Goal: Transaction & Acquisition: Purchase product/service

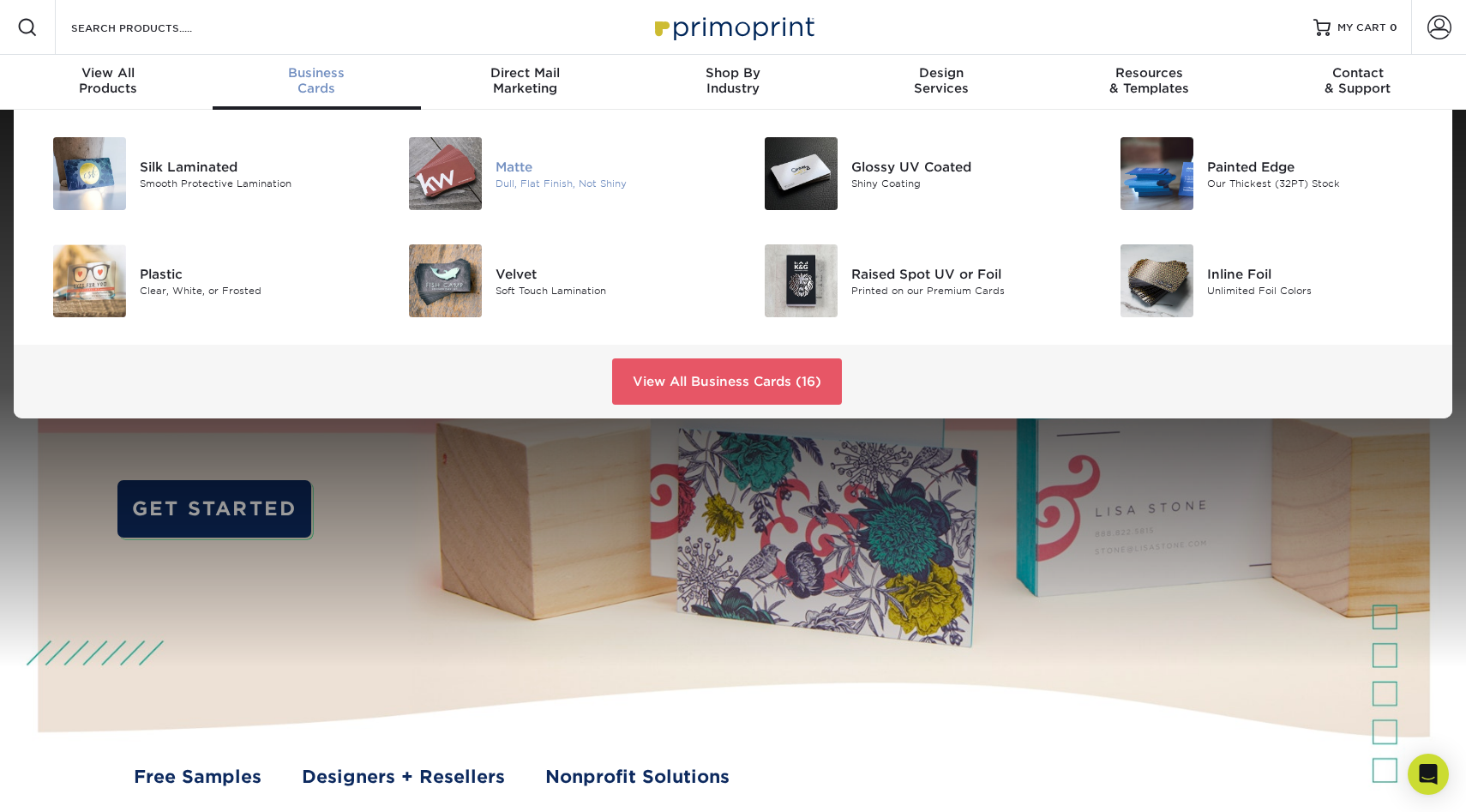
click at [485, 170] on div at bounding box center [435, 174] width 118 height 73
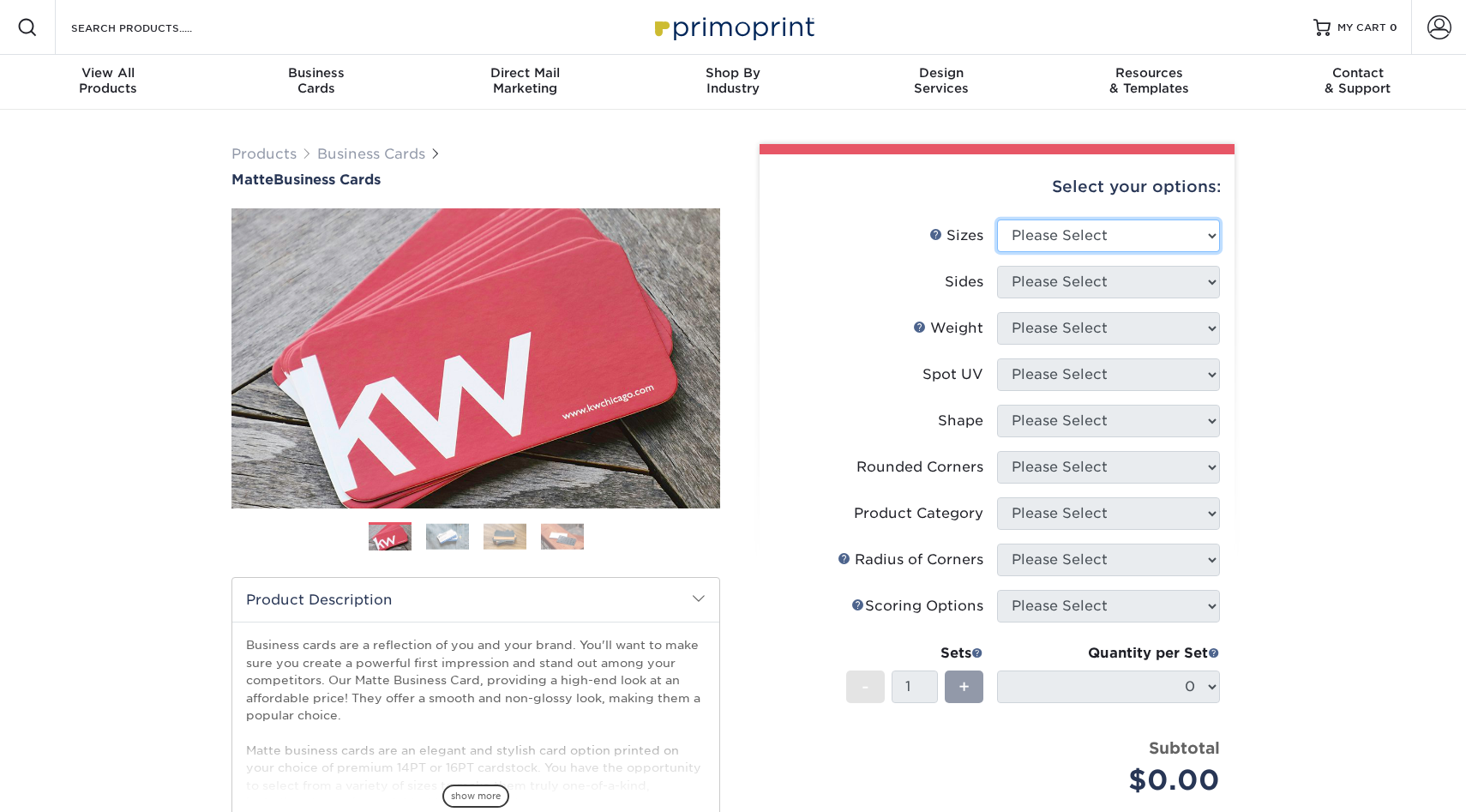
click at [1045, 237] on select "Please Select 1.5" x 3.5" - Mini 1.75" x 3.5" - Mini 2" x 2" - Square 2" x 3" -…" at bounding box center [1109, 235] width 223 height 32
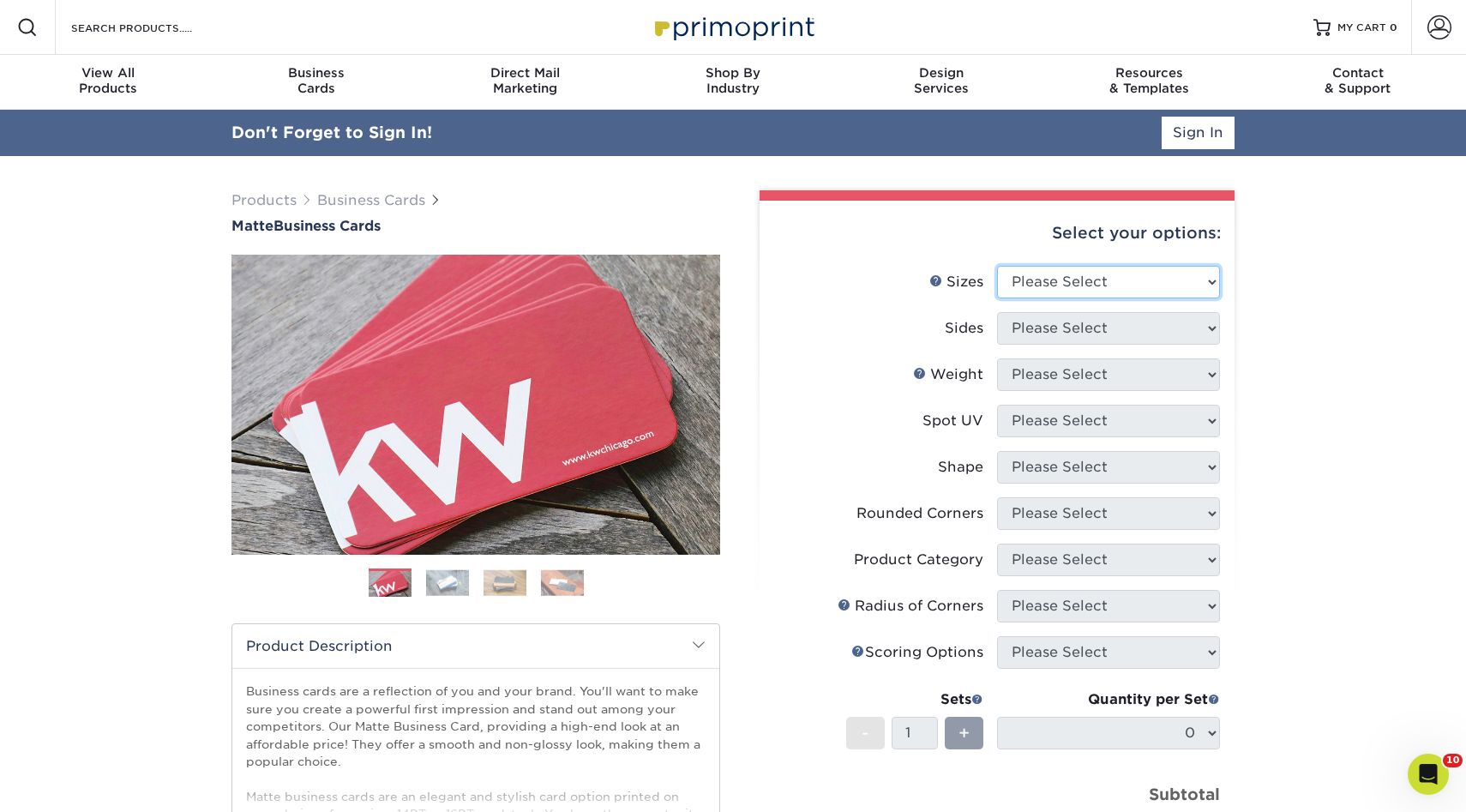
select select "2.00x3.50"
click at [997, 265] on select "Please Select 1.5" x 3.5" - Mini 1.75" x 3.5" - Mini 2" x 2" - Square 2" x 3" -…" at bounding box center [1109, 281] width 223 height 32
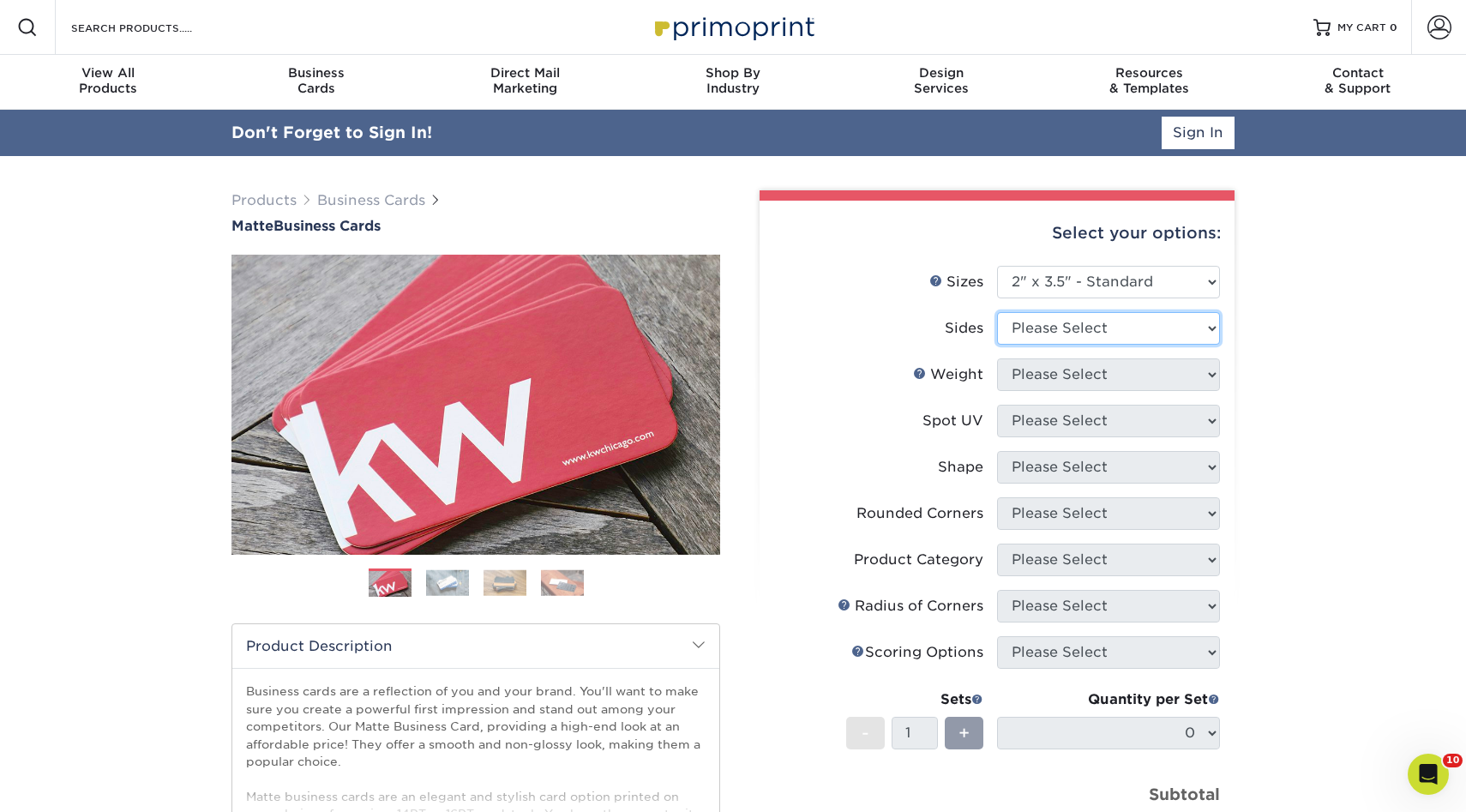
click at [1022, 328] on select "Please Select Print Both Sides Print Front Only" at bounding box center [1109, 328] width 223 height 32
select select "13abbda7-1d64-4f25-8bb2-c179b224825d"
click at [997, 312] on select "Please Select Print Both Sides Print Front Only" at bounding box center [1109, 328] width 223 height 32
click at [1025, 382] on select "Please Select" at bounding box center [1109, 374] width 223 height 32
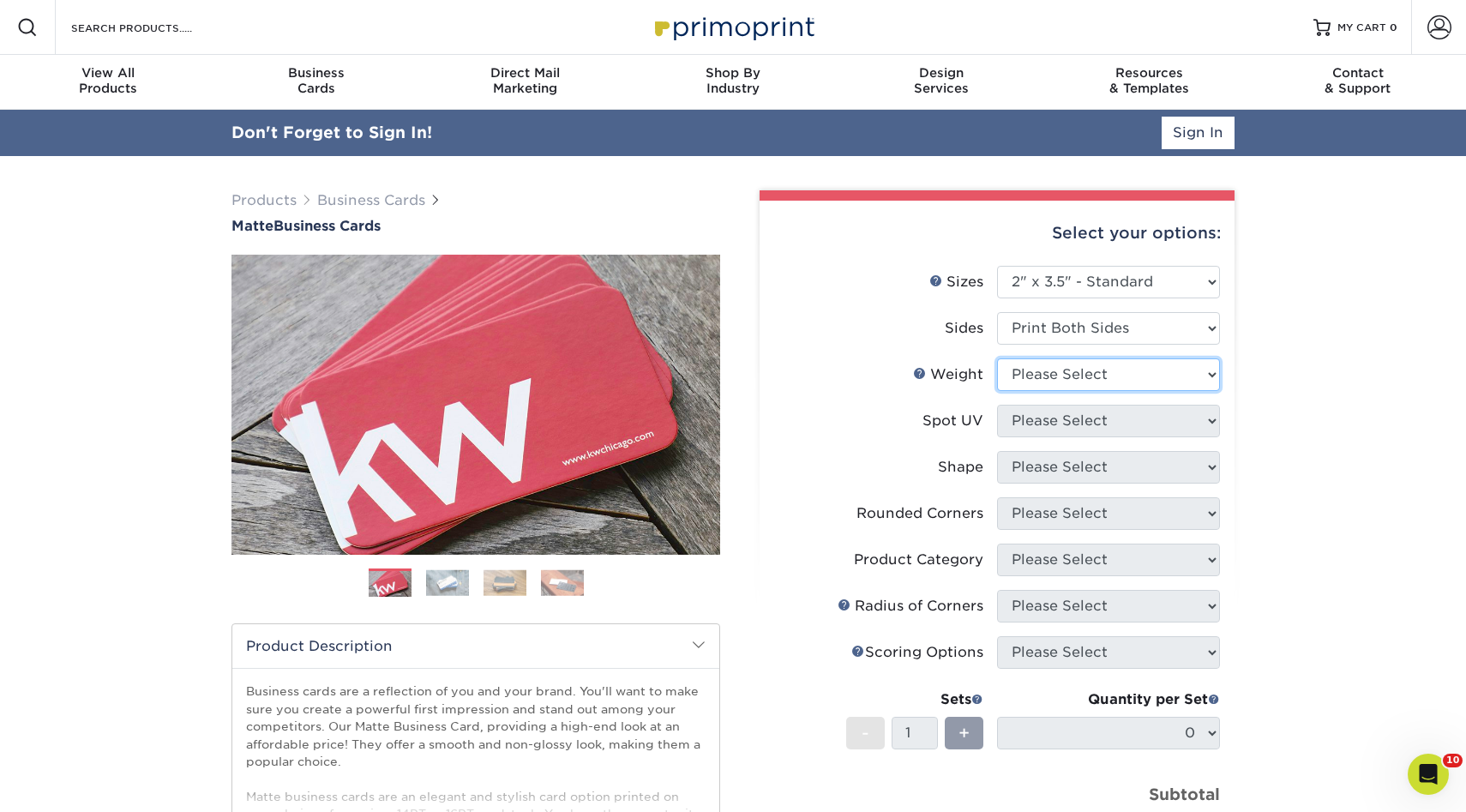
select select "16PT"
click at [997, 358] on select "Please Select 16PT 14PT" at bounding box center [1109, 374] width 223 height 32
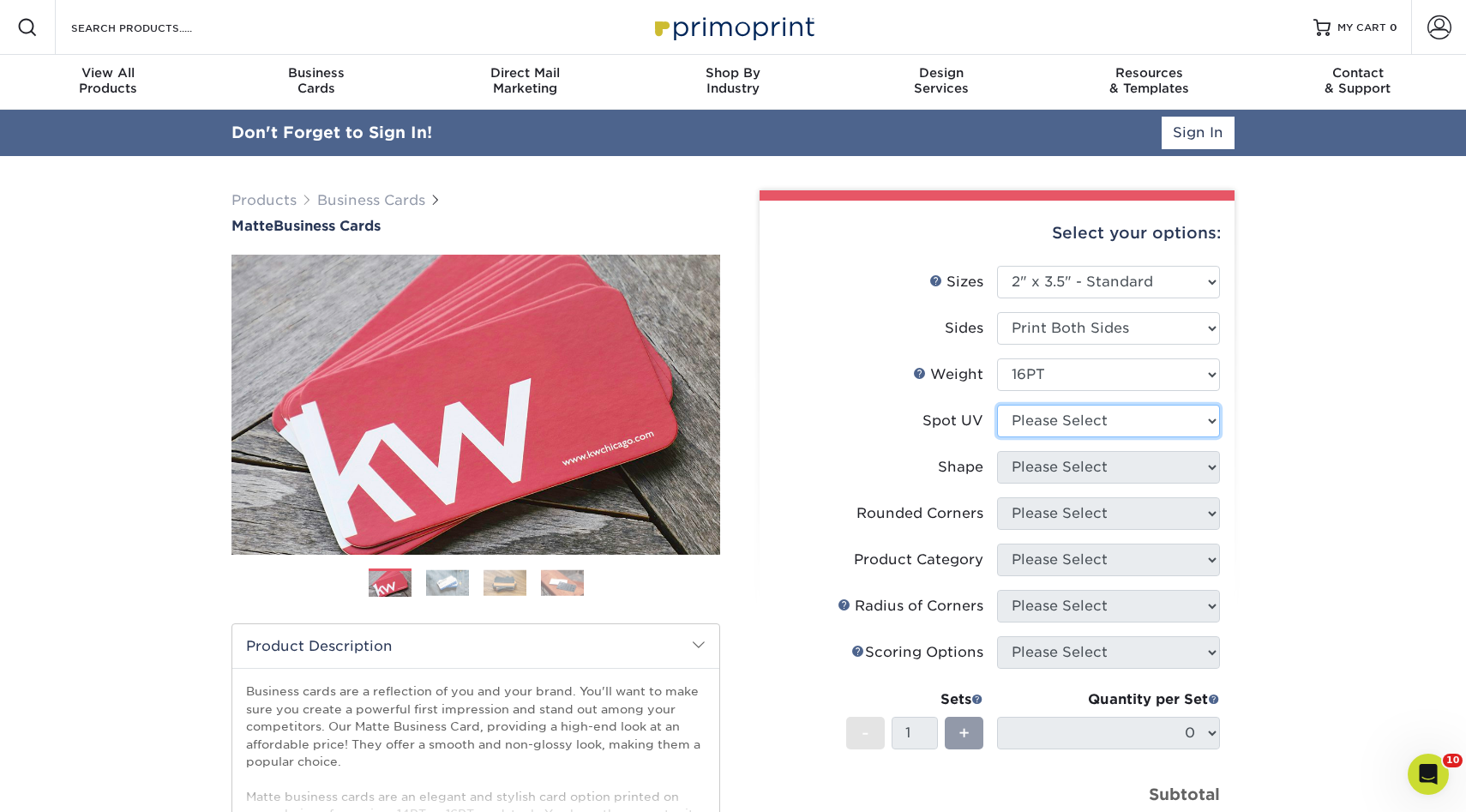
click at [1029, 417] on select "Please Select No Spot UV Front and Back (Both Sides) Front Only Back Only" at bounding box center [1109, 420] width 223 height 32
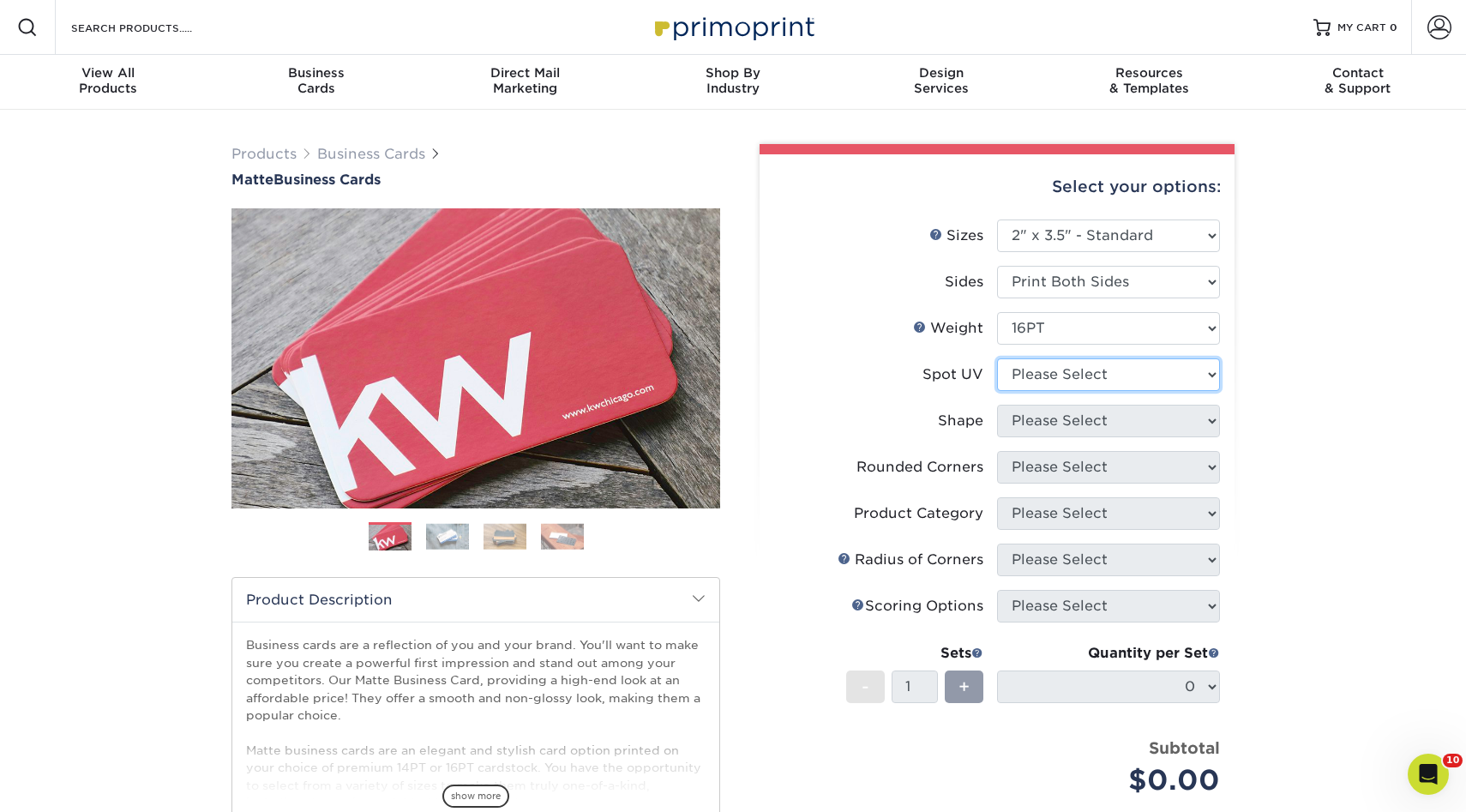
select select "1"
click at [997, 358] on select "Please Select No Spot UV Front and Back (Both Sides) Front Only Back Only" at bounding box center [1109, 374] width 223 height 32
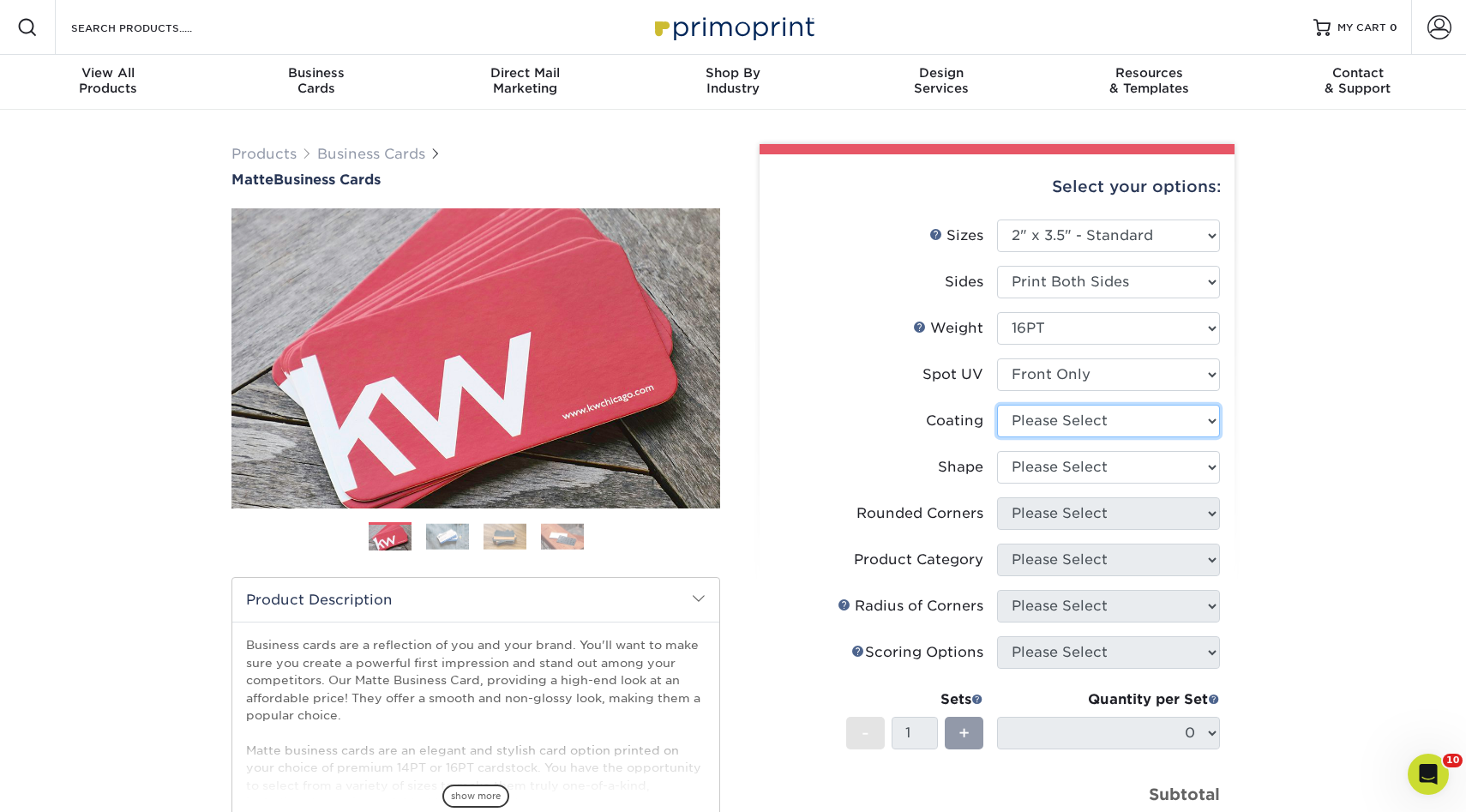
click at [1055, 426] on select at bounding box center [1109, 420] width 223 height 32
select select "121bb7b5-3b4d-429f-bd8d-bbf80e953313"
click at [997, 405] on select at bounding box center [1109, 420] width 223 height 32
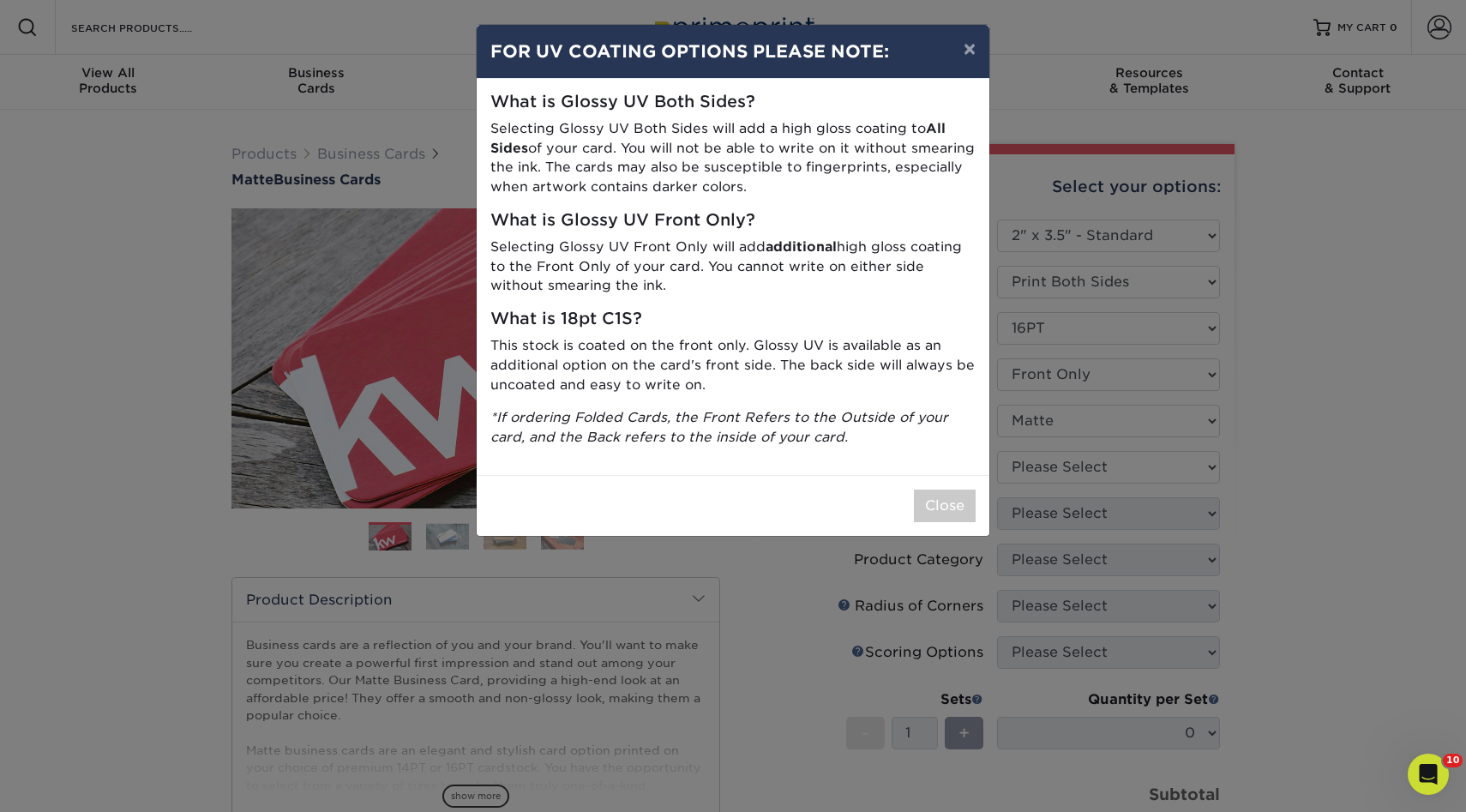
click at [1044, 480] on div "× FOR UV COATING OPTIONS PLEASE NOTE: What is Glossy UV Both Sides? Selecting G…" at bounding box center [733, 406] width 1466 height 812
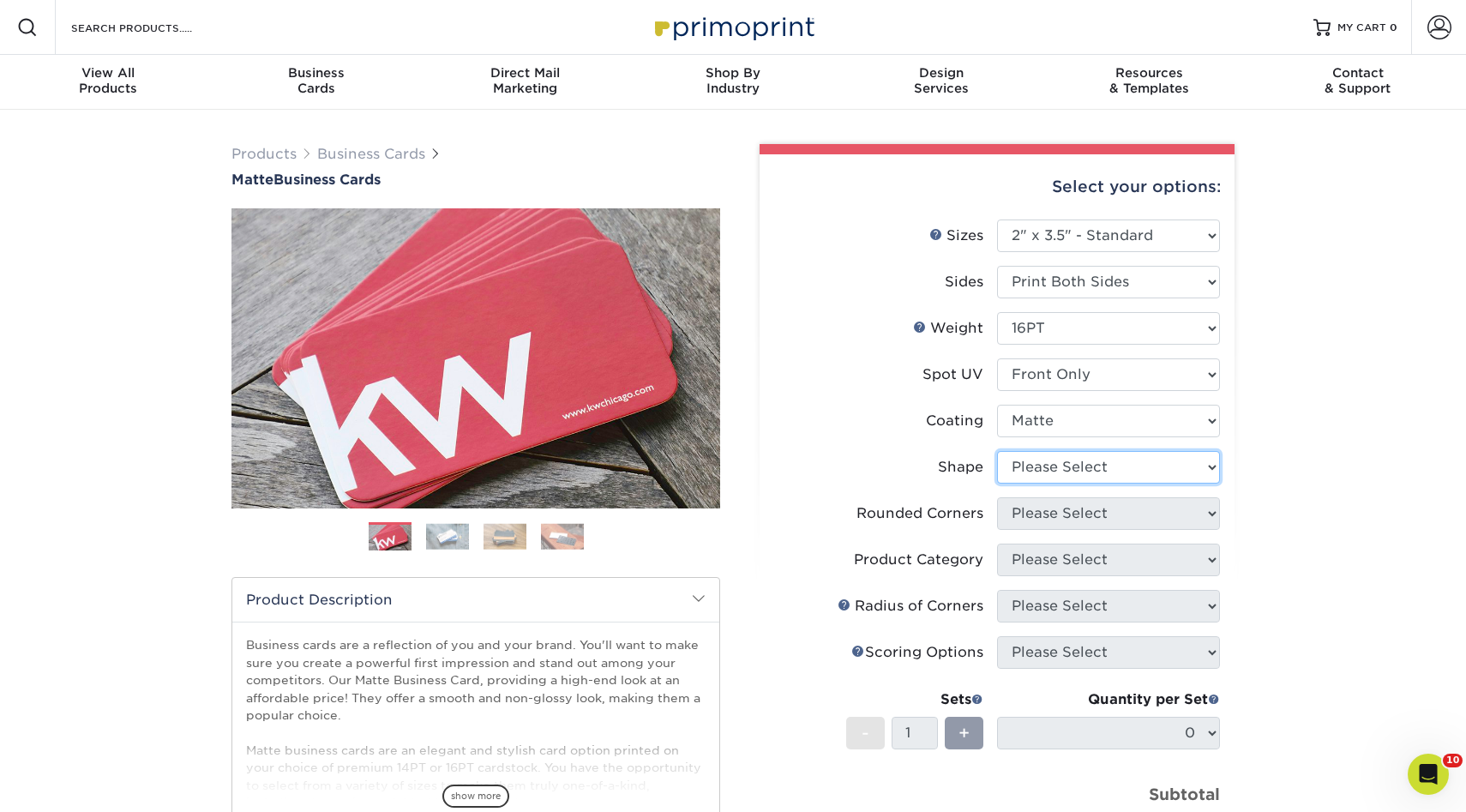
click at [1057, 480] on select "Please Select Standard" at bounding box center [1109, 467] width 223 height 32
